Goal: Transaction & Acquisition: Purchase product/service

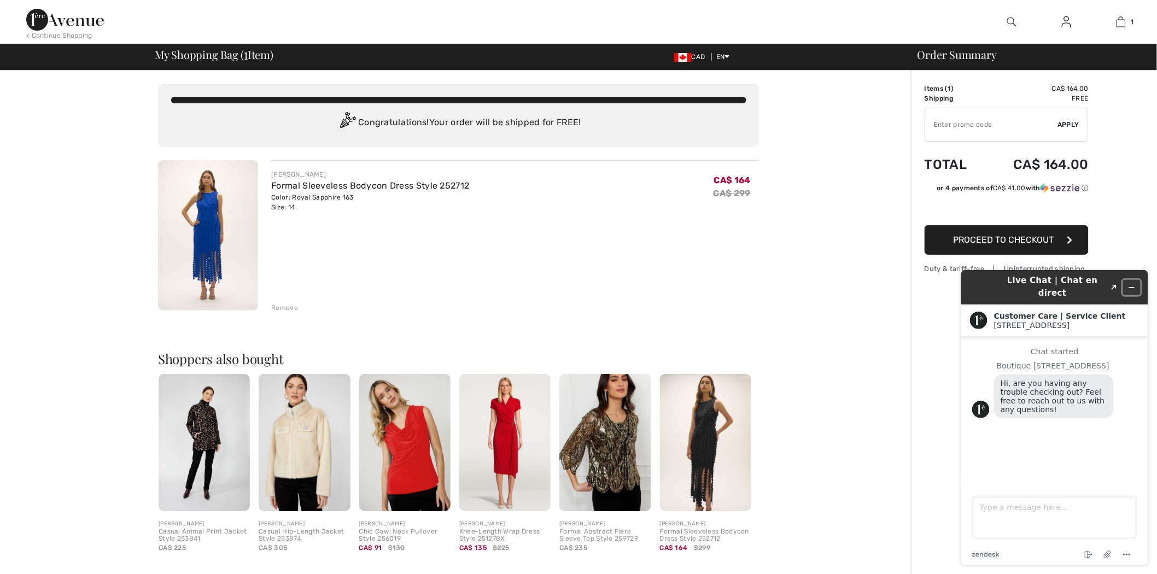
click at [1128, 283] on icon "Minimize widget" at bounding box center [1131, 287] width 8 height 8
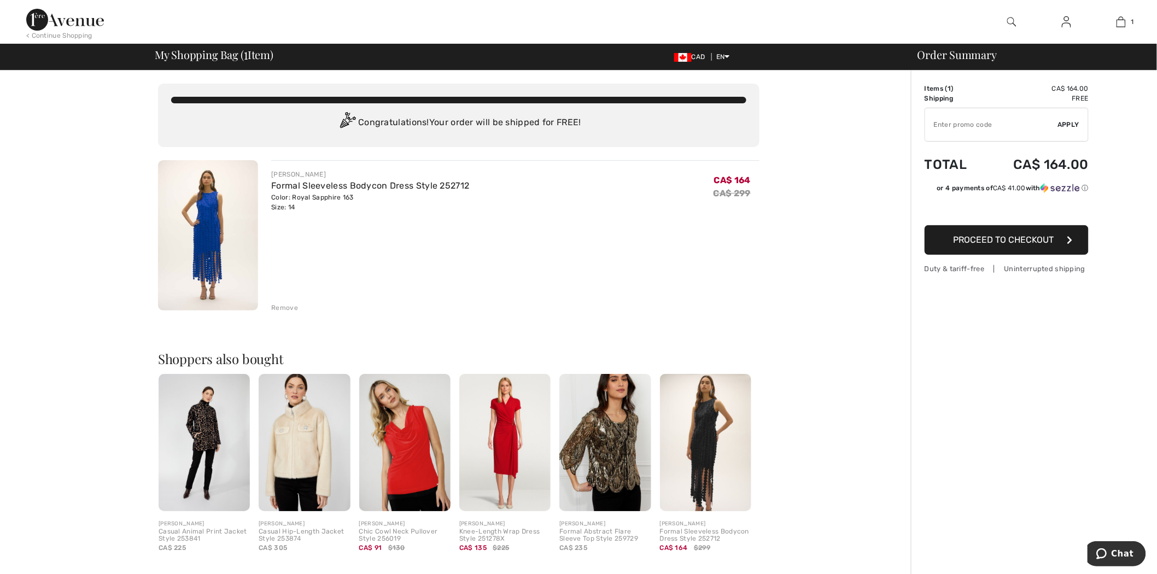
click at [1039, 247] on button "Proceed to Checkout" at bounding box center [1007, 240] width 164 height 30
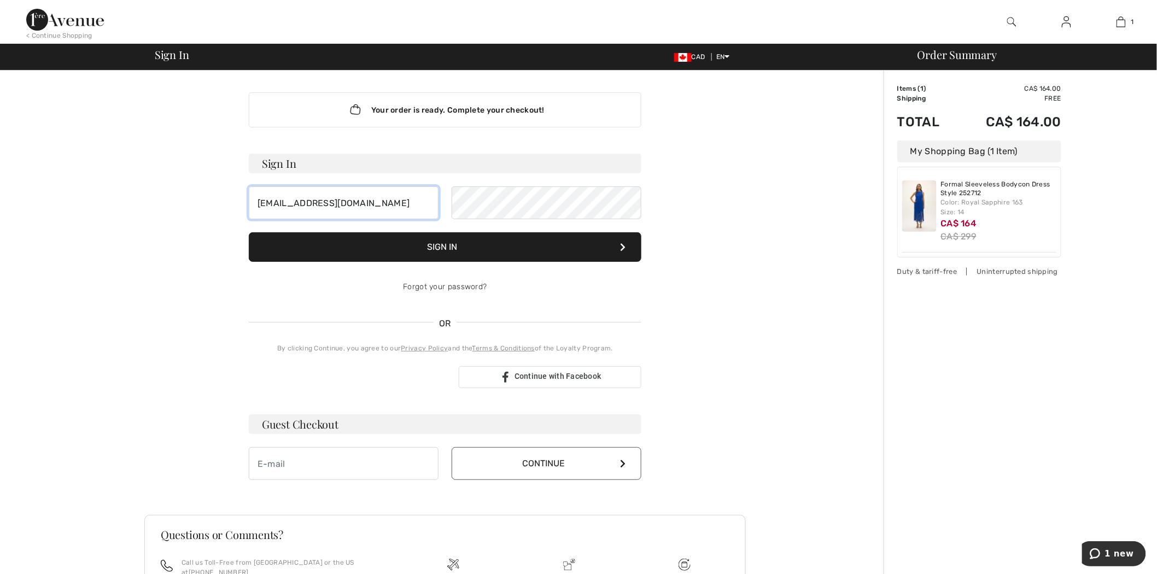
drag, startPoint x: 255, startPoint y: 207, endPoint x: 112, endPoint y: 204, distance: 143.3
click at [95, 199] on div "Your order is ready. Complete your checkout! Sign In mimzgr22@gmail.com Sign In…" at bounding box center [445, 384] width 877 height 626
type input "m_rep@live.com"
click at [469, 245] on button "Sign In" at bounding box center [445, 247] width 393 height 30
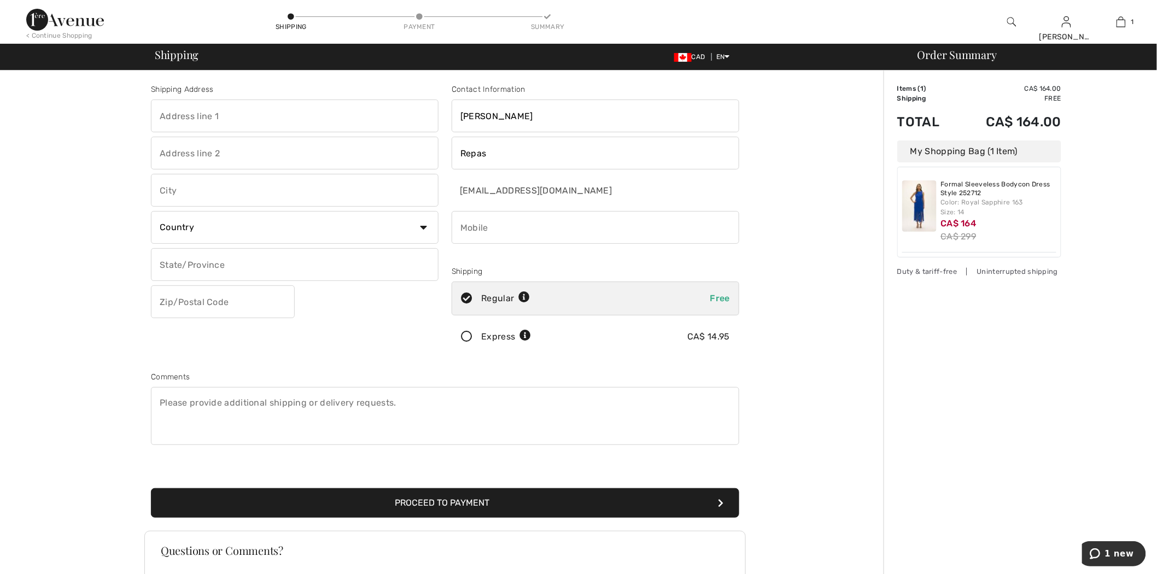
drag, startPoint x: 243, startPoint y: 119, endPoint x: 250, endPoint y: 120, distance: 6.8
click at [244, 119] on input "text" at bounding box center [295, 116] width 288 height 33
type input "[GEOGRAPHIC_DATA]"
type input "APT 002"
type input "[GEOGRAPHIC_DATA]"
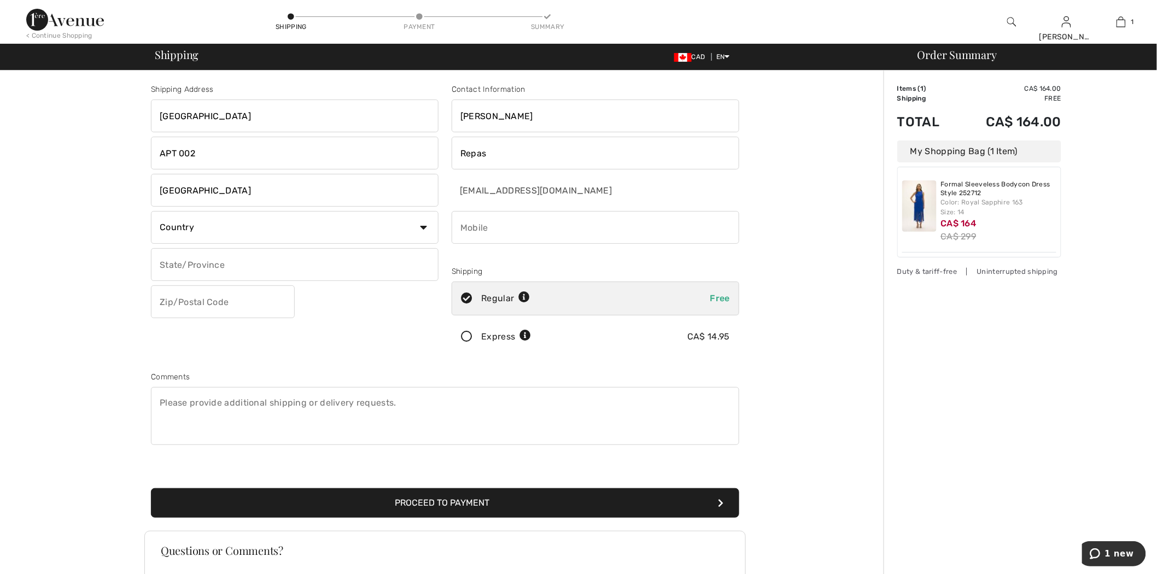
select select "CA"
select select "QC"
type input "H2J2M4"
type input "5142680225"
click at [493, 506] on button "Proceed to Payment" at bounding box center [445, 503] width 588 height 30
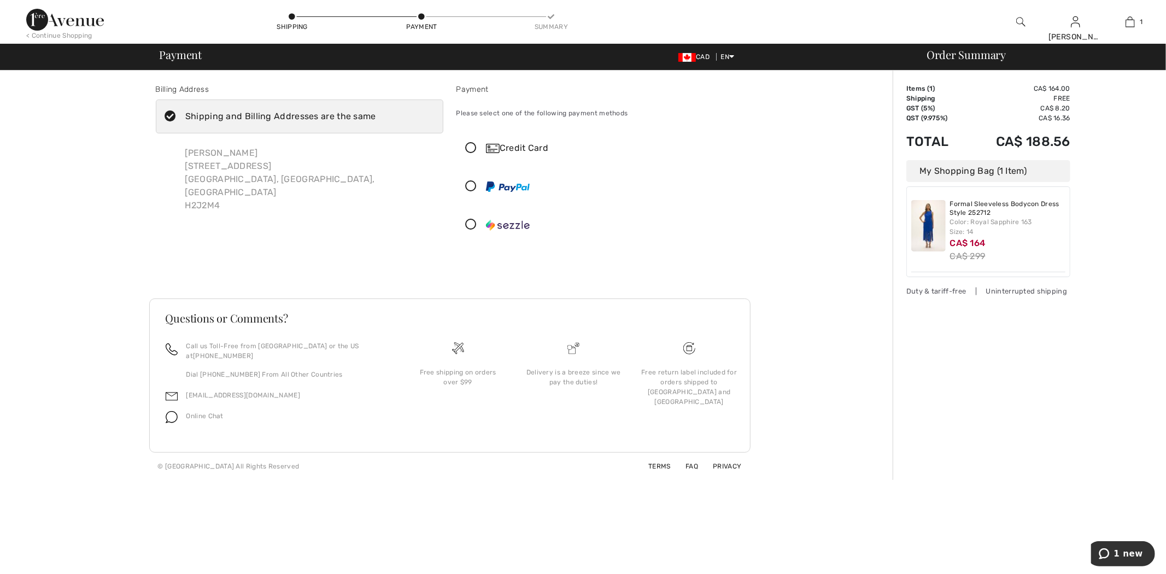
click at [509, 143] on div "Credit Card" at bounding box center [611, 148] width 250 height 13
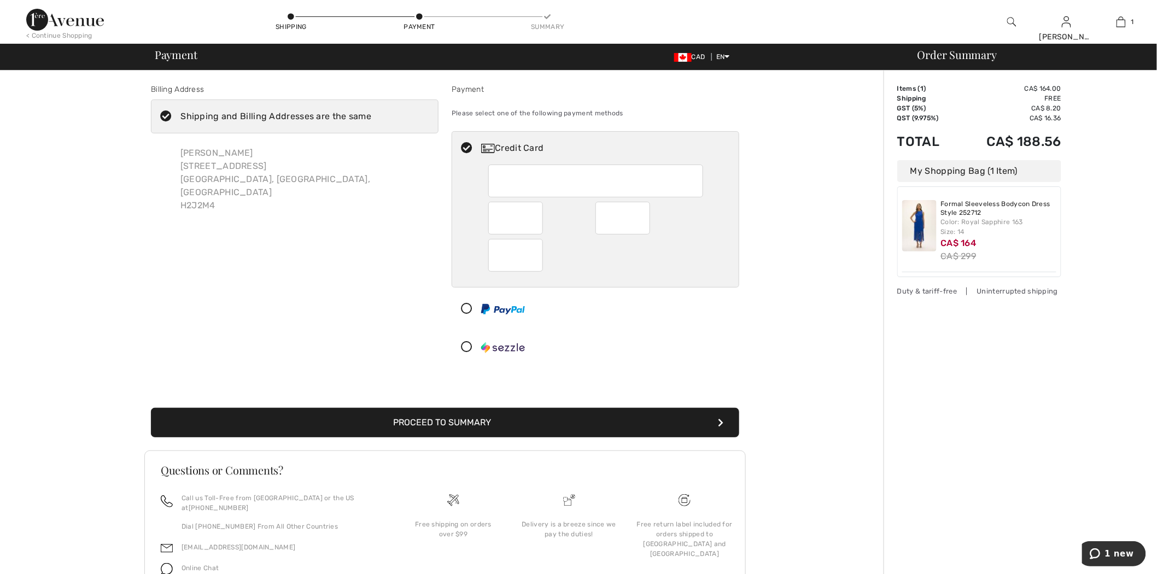
click at [459, 414] on button "Proceed to Summary" at bounding box center [445, 423] width 588 height 30
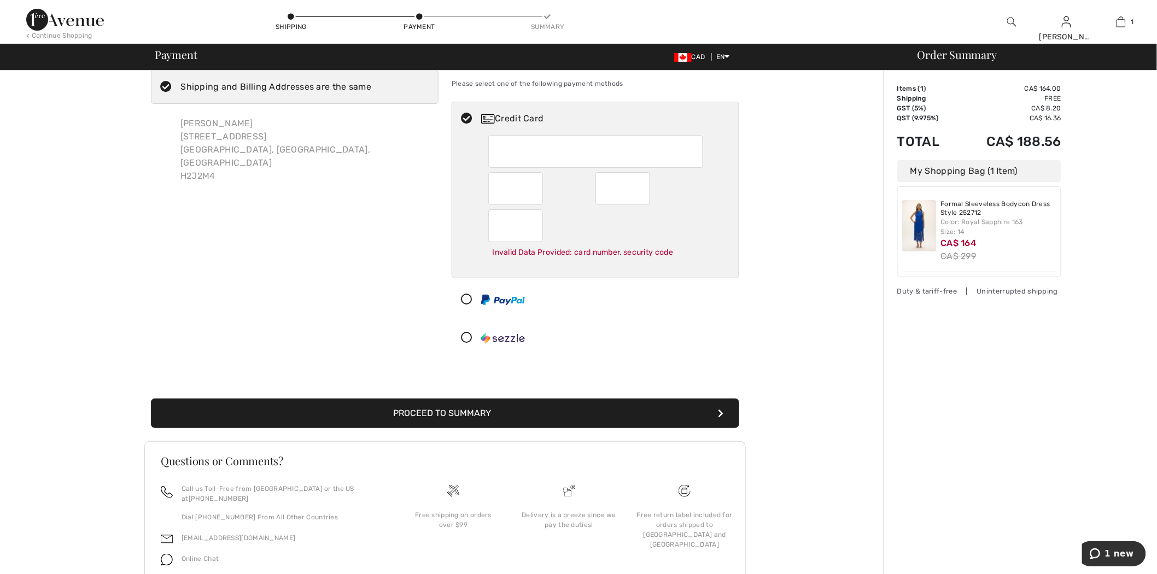
scroll to position [44, 0]
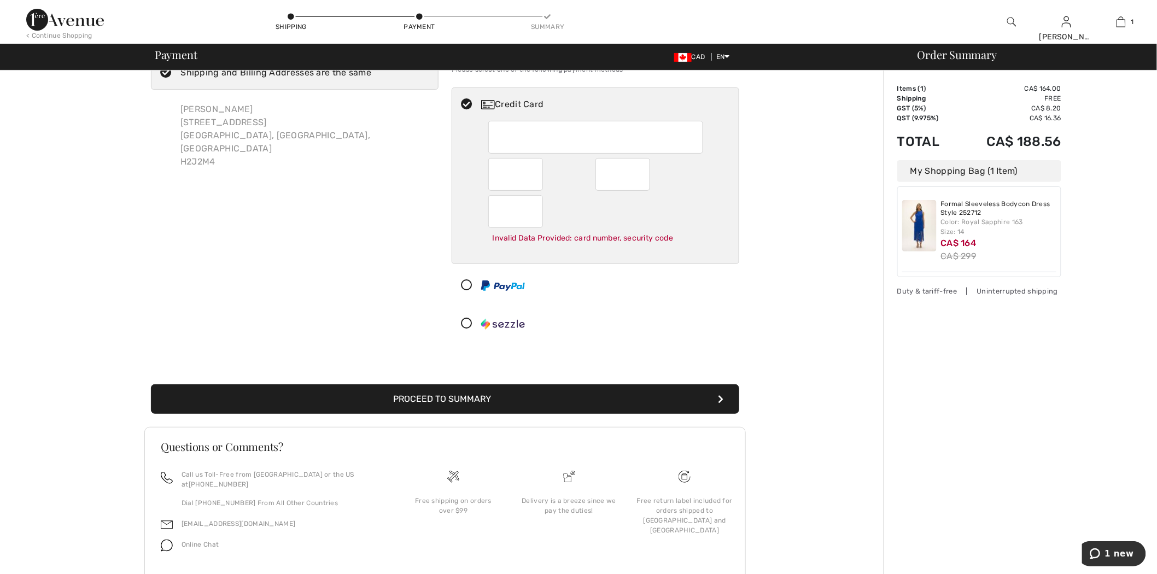
click at [498, 285] on img at bounding box center [503, 285] width 44 height 10
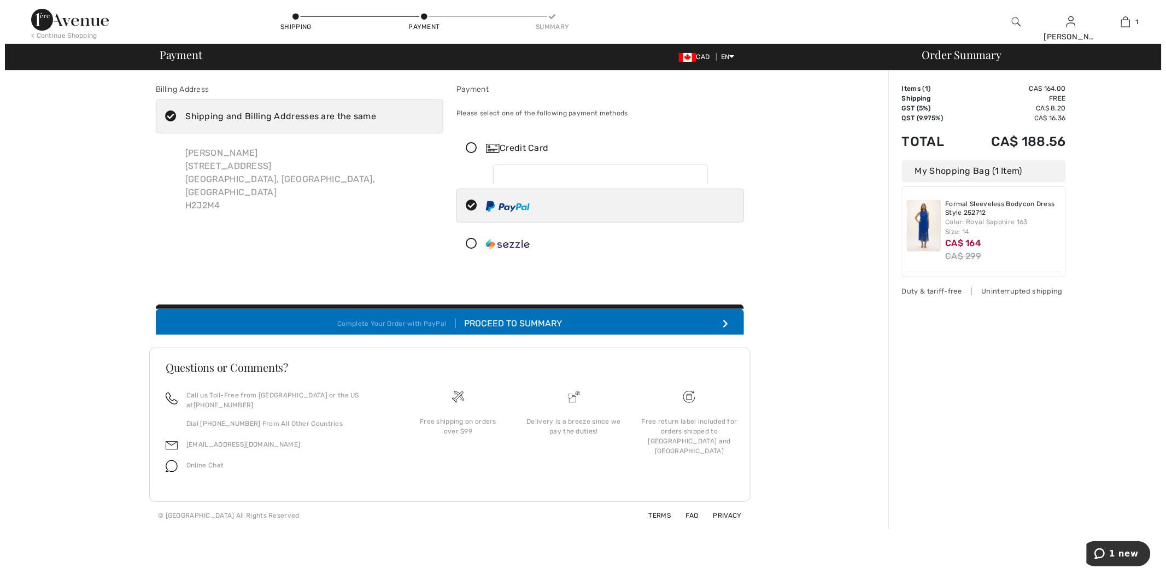
scroll to position [0, 0]
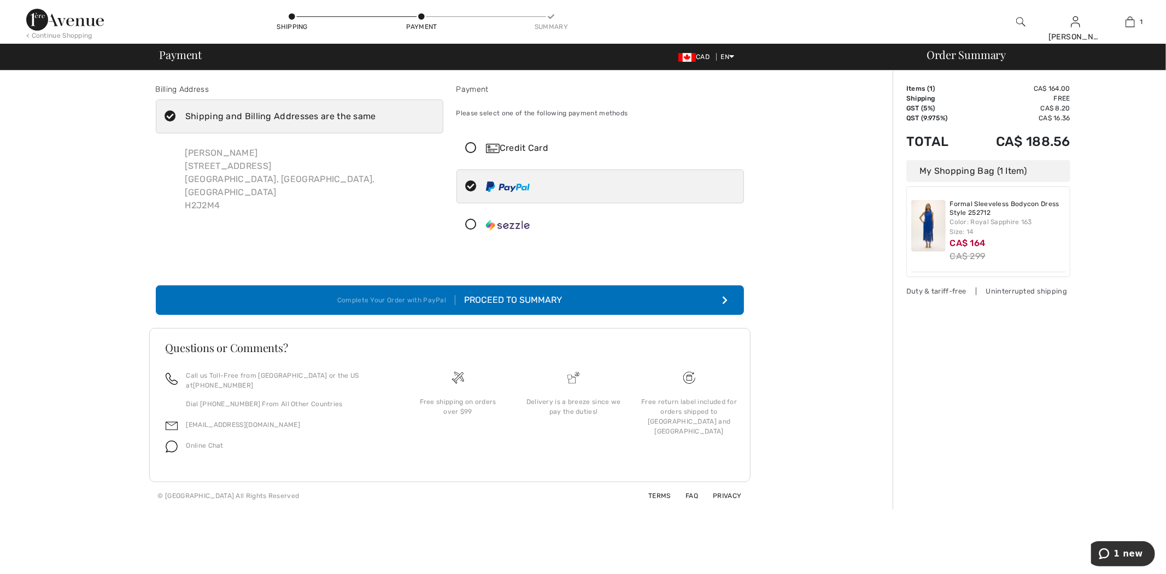
click at [536, 300] on div "Proceed to Summary" at bounding box center [508, 300] width 107 height 13
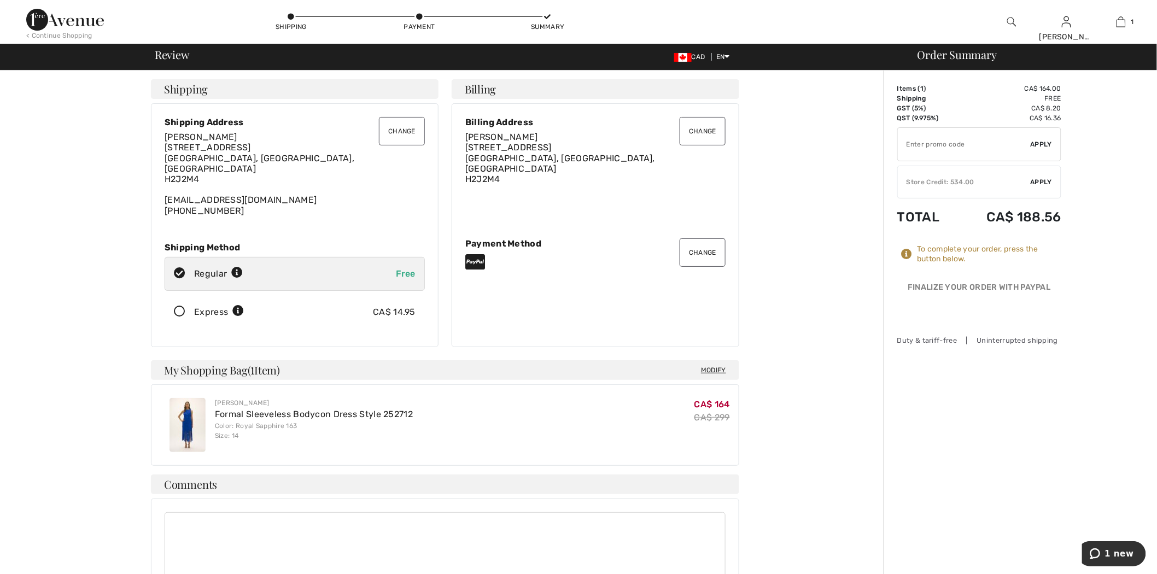
click at [1010, 20] on img at bounding box center [1011, 21] width 9 height 13
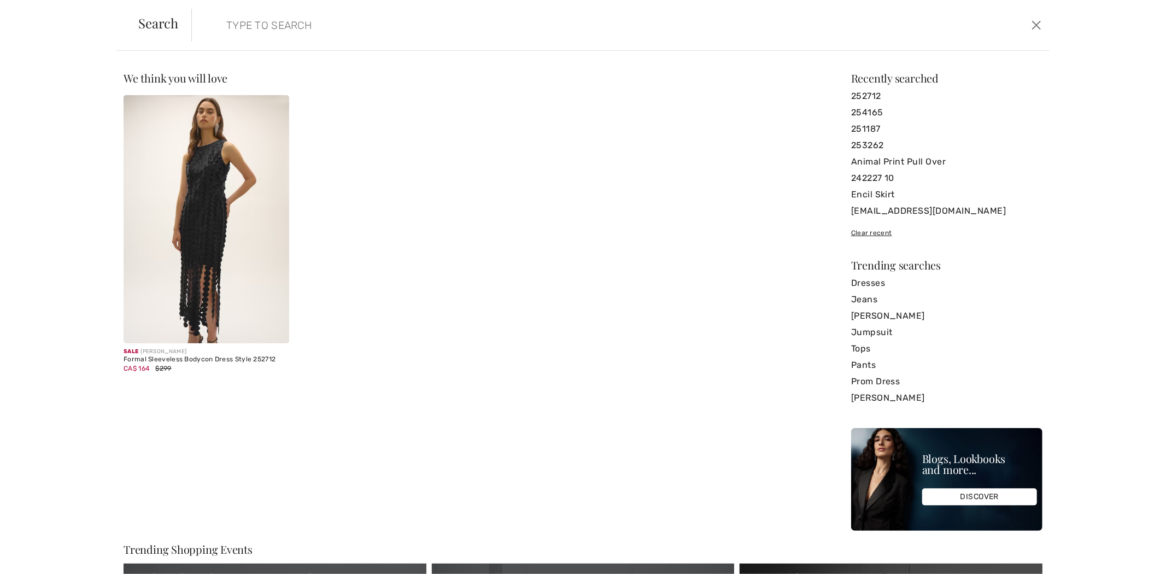
paste input "254193"
type input "254193"
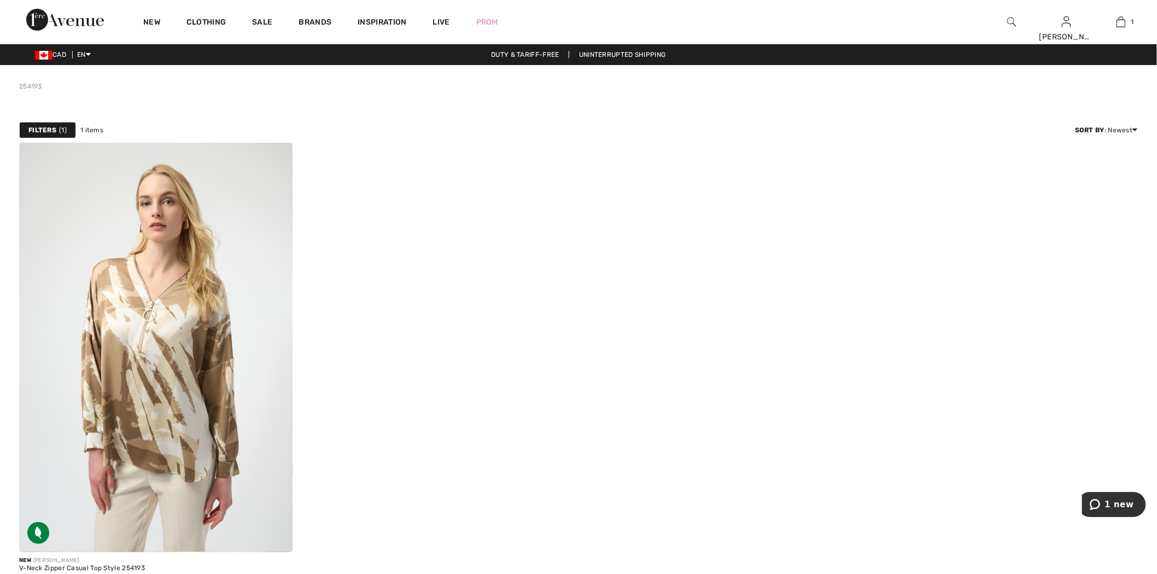
click at [1010, 19] on img at bounding box center [1011, 21] width 9 height 13
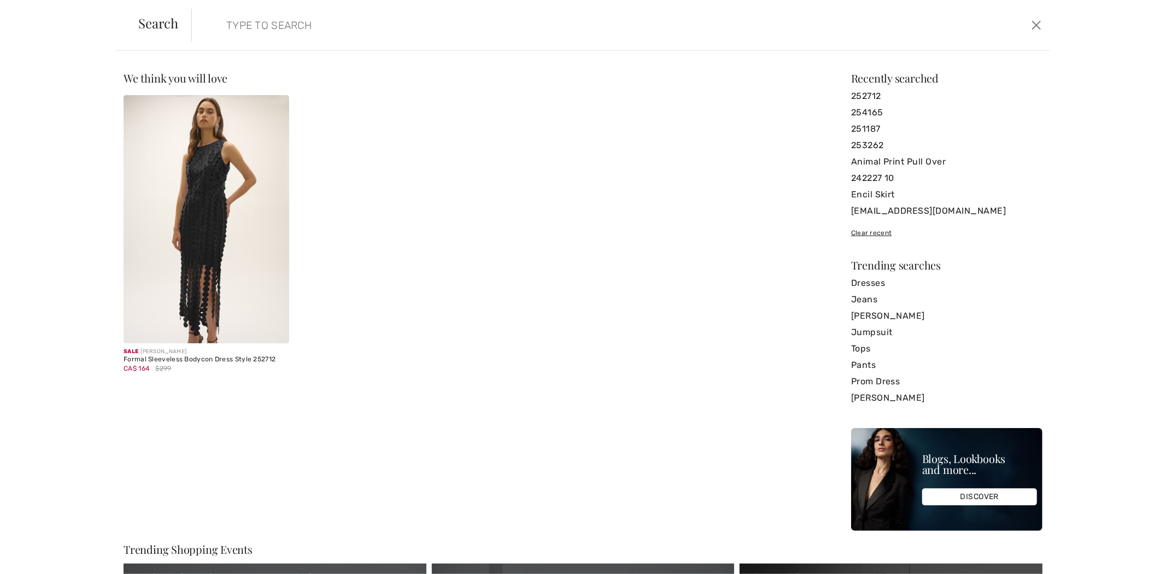
paste input "254193"
type input "254193"
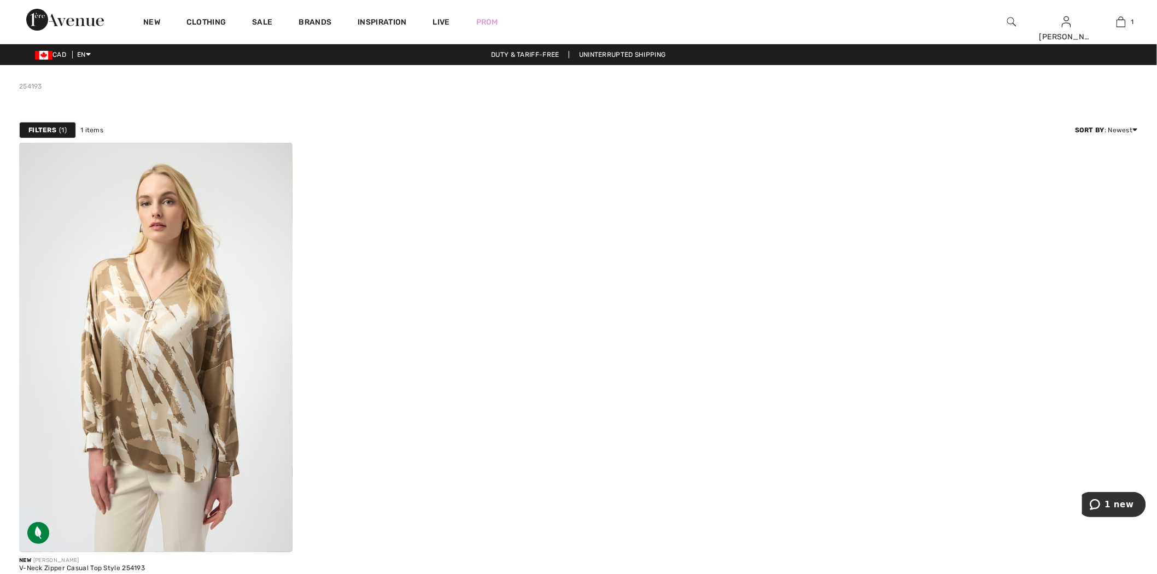
click at [1014, 16] on img at bounding box center [1011, 21] width 9 height 13
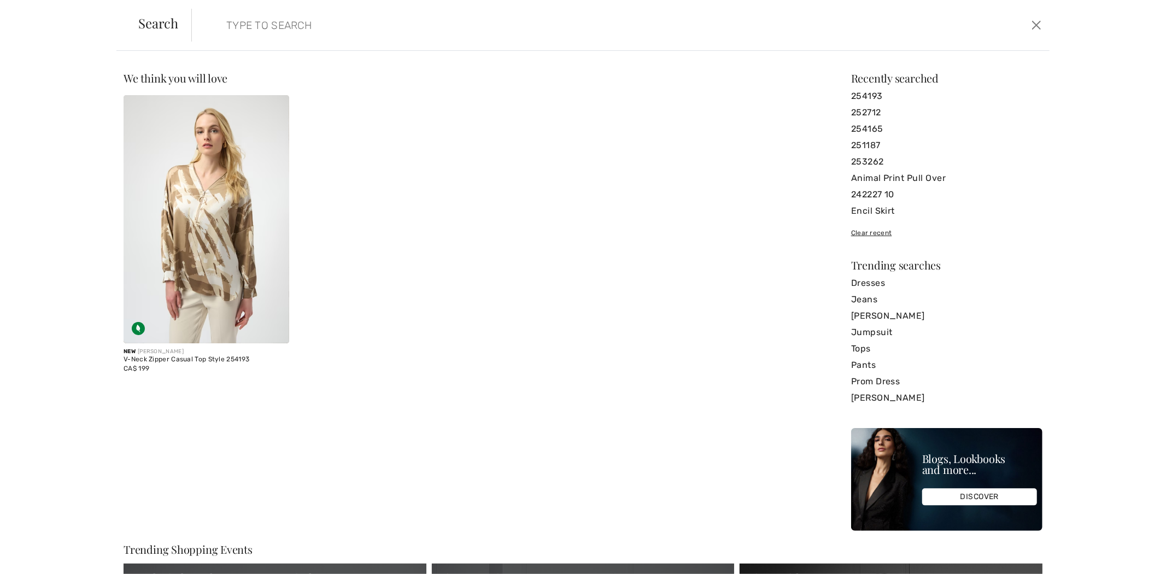
paste input "253076"
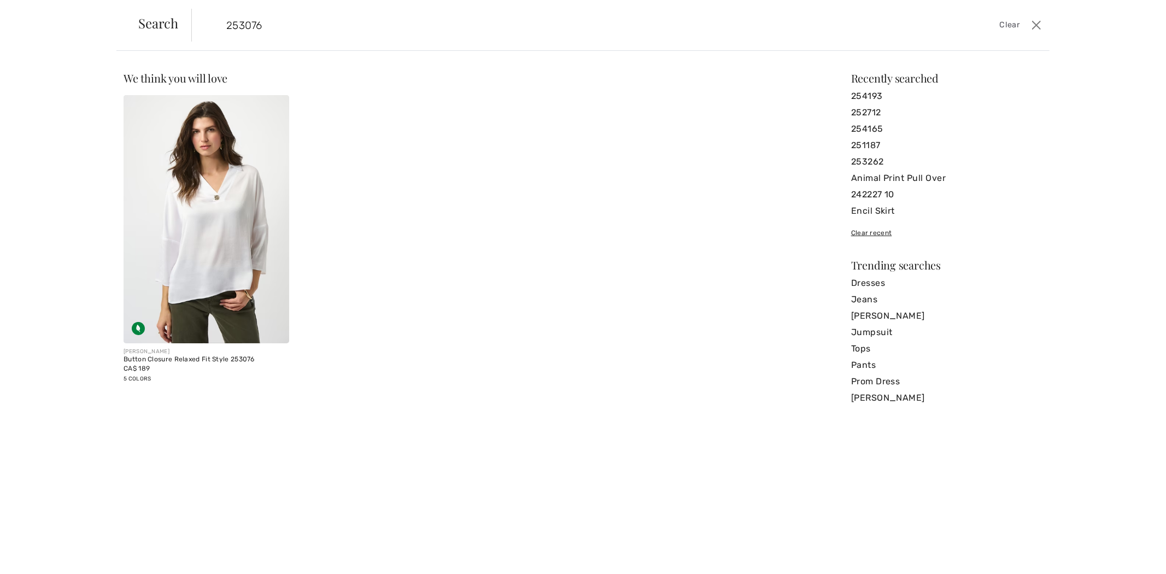
type input "253076"
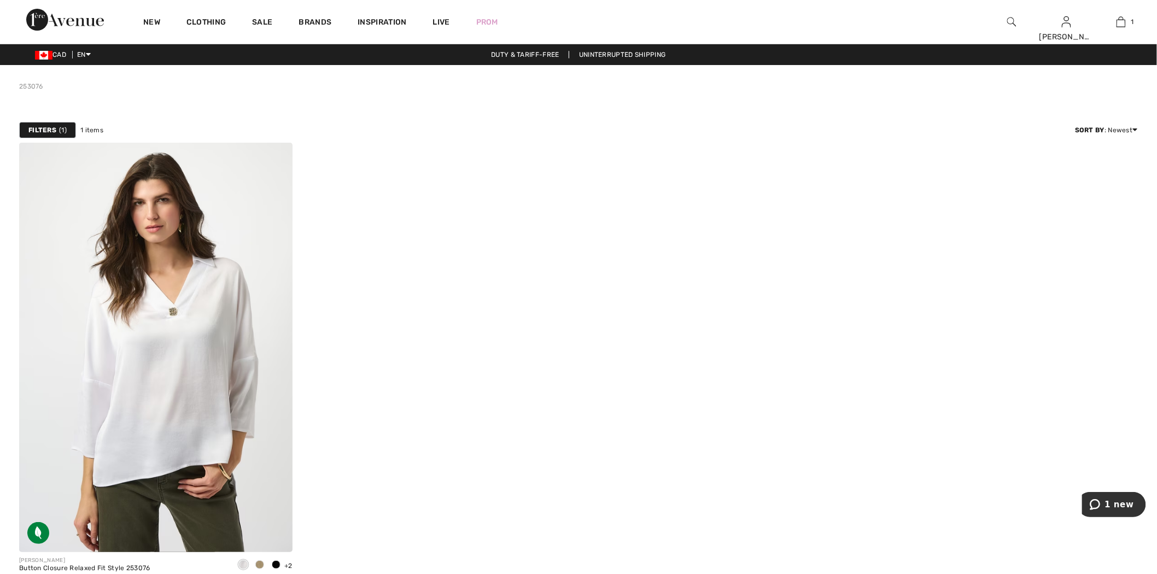
click at [86, 8] on div "New Clothing Sale Brands Inspiration Live Prom Amanda Hi, Amanda! 1,440 = Free …" at bounding box center [578, 22] width 1157 height 44
click at [66, 20] on img at bounding box center [65, 20] width 78 height 22
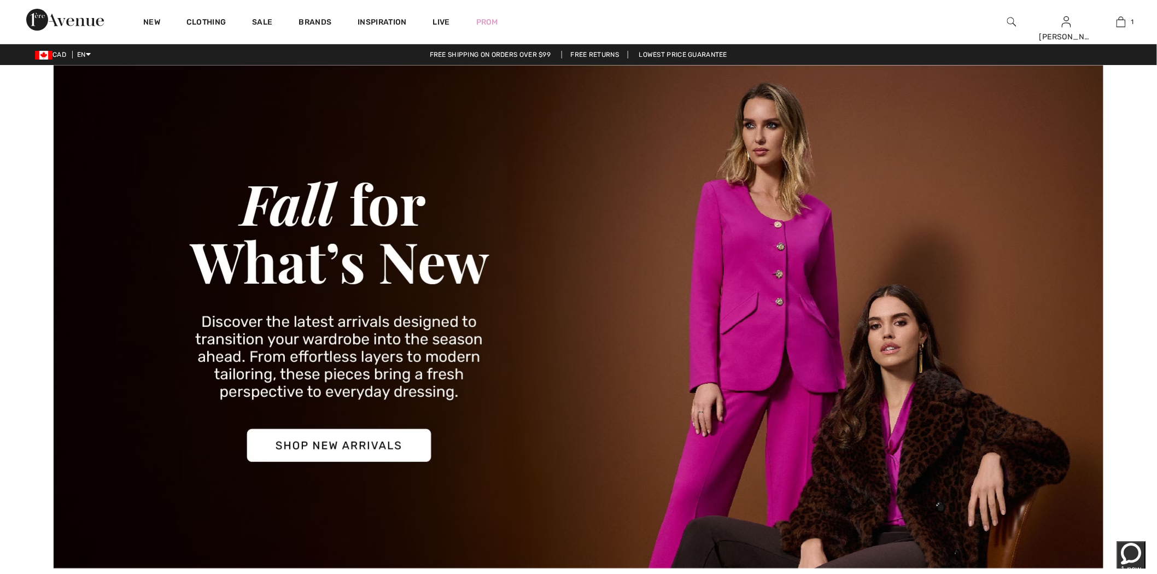
click at [1009, 19] on img at bounding box center [1011, 21] width 9 height 13
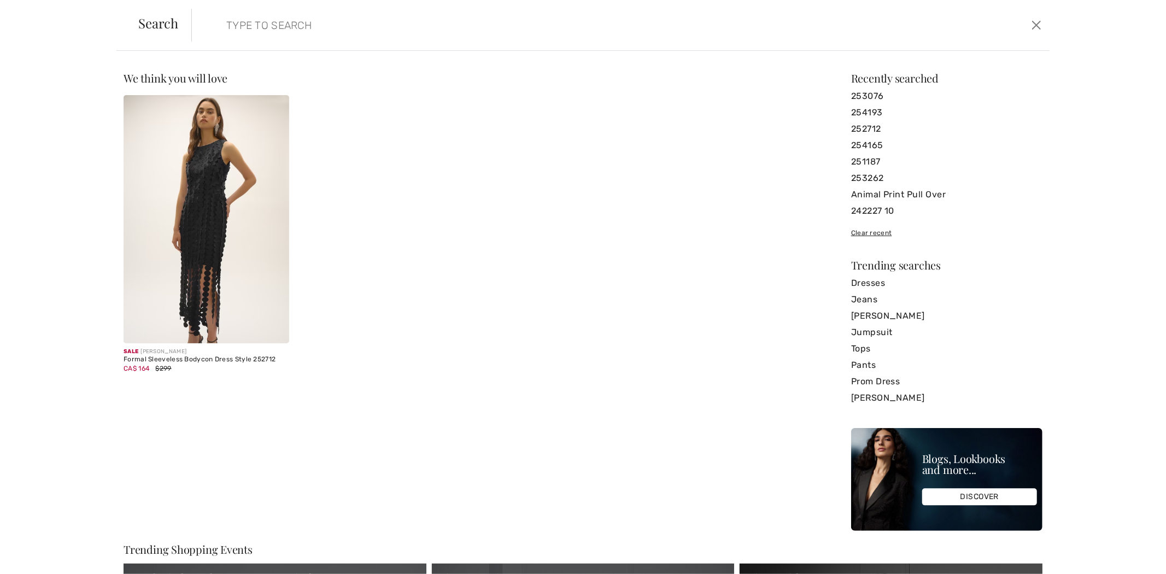
paste input "254960"
type input "254960"
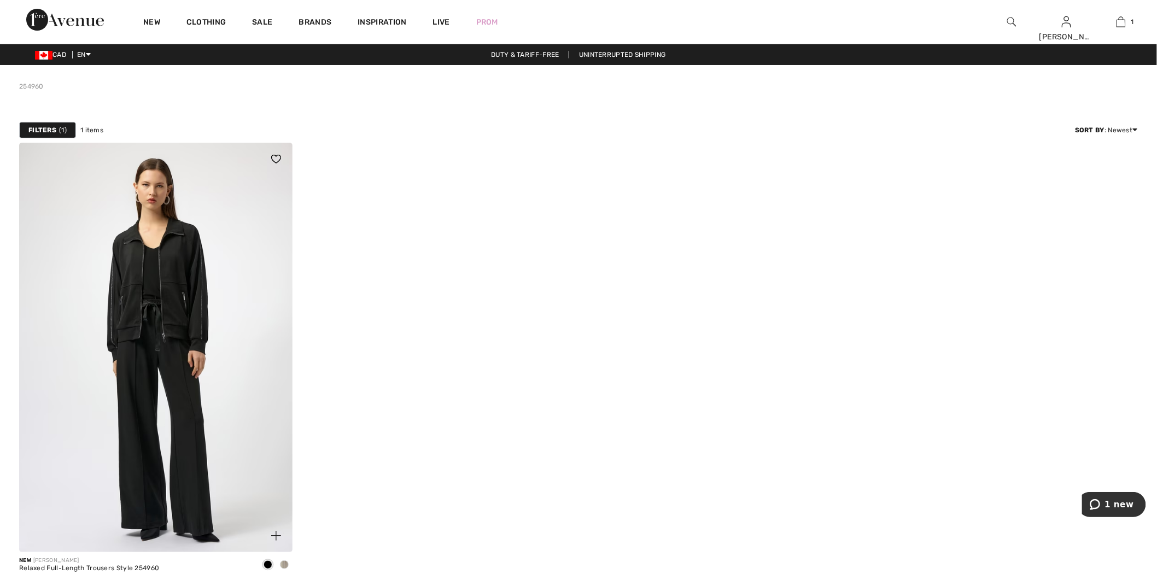
click at [197, 253] on img at bounding box center [155, 348] width 273 height 410
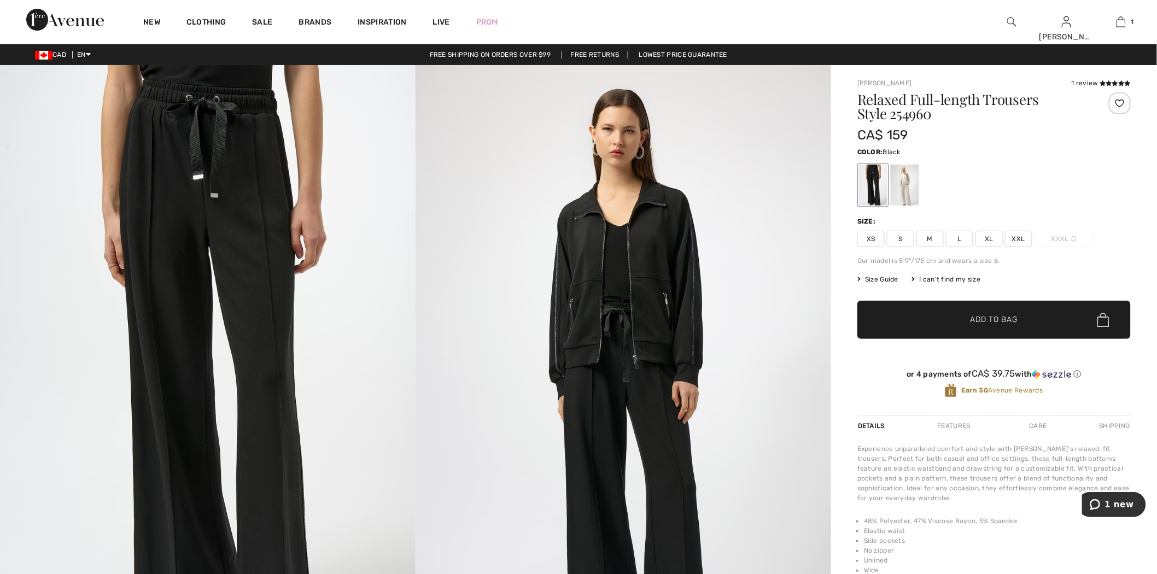
click at [903, 110] on h1 "Relaxed Full-length Trousers Style 254960" at bounding box center [971, 106] width 228 height 28
copy h1 "254960"
click at [913, 171] on div at bounding box center [905, 185] width 28 height 41
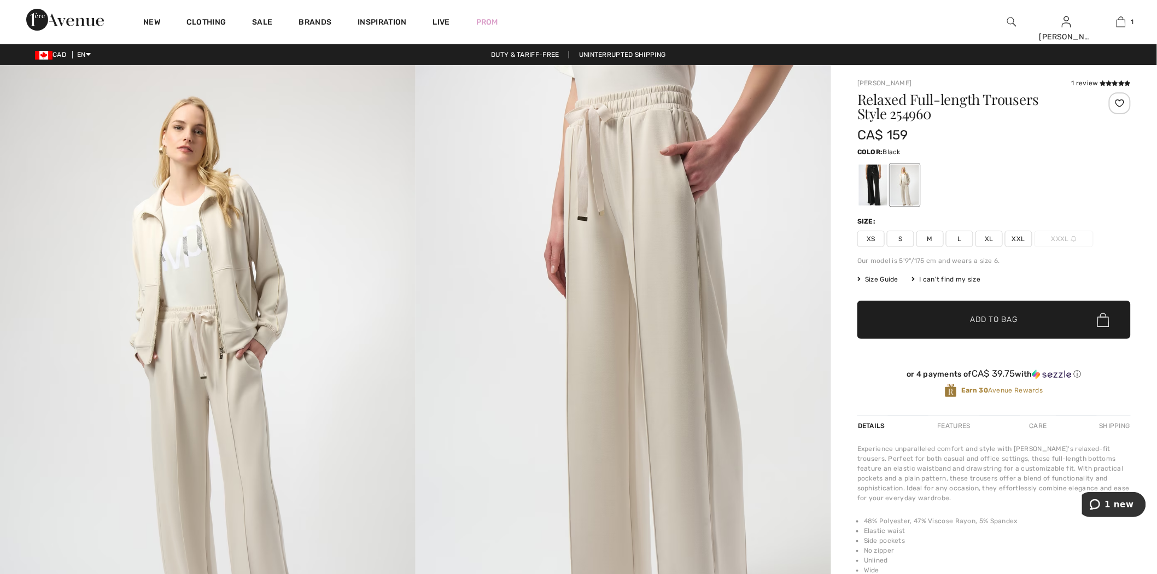
click at [881, 179] on div at bounding box center [873, 185] width 28 height 41
